Goal: Navigation & Orientation: Find specific page/section

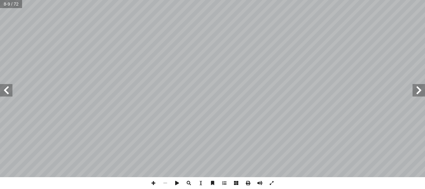
click at [420, 94] on span at bounding box center [418, 90] width 12 height 12
click at [9, 93] on span at bounding box center [6, 90] width 12 height 12
